Goal: Task Accomplishment & Management: Manage account settings

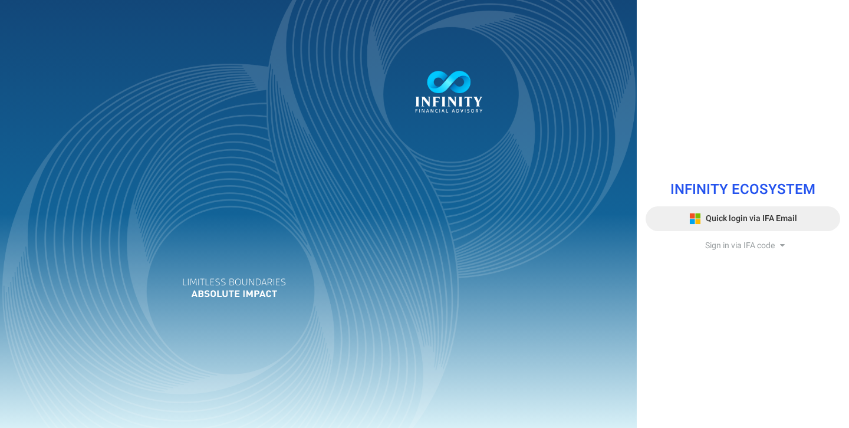
click at [700, 218] on icon at bounding box center [695, 219] width 12 height 12
